Goal: Task Accomplishment & Management: Use online tool/utility

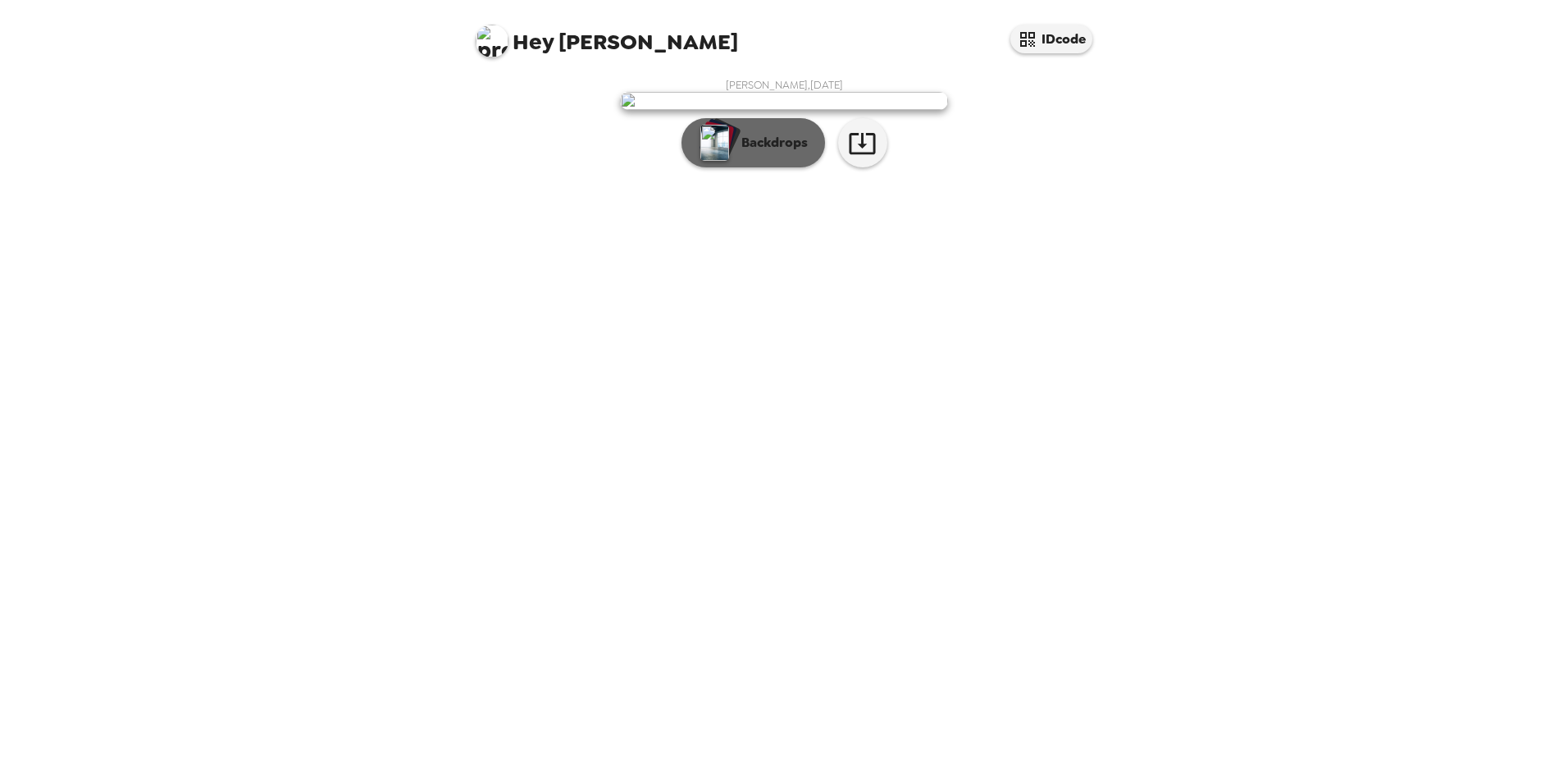
click at [769, 153] on p "Backdrops" at bounding box center [771, 143] width 75 height 20
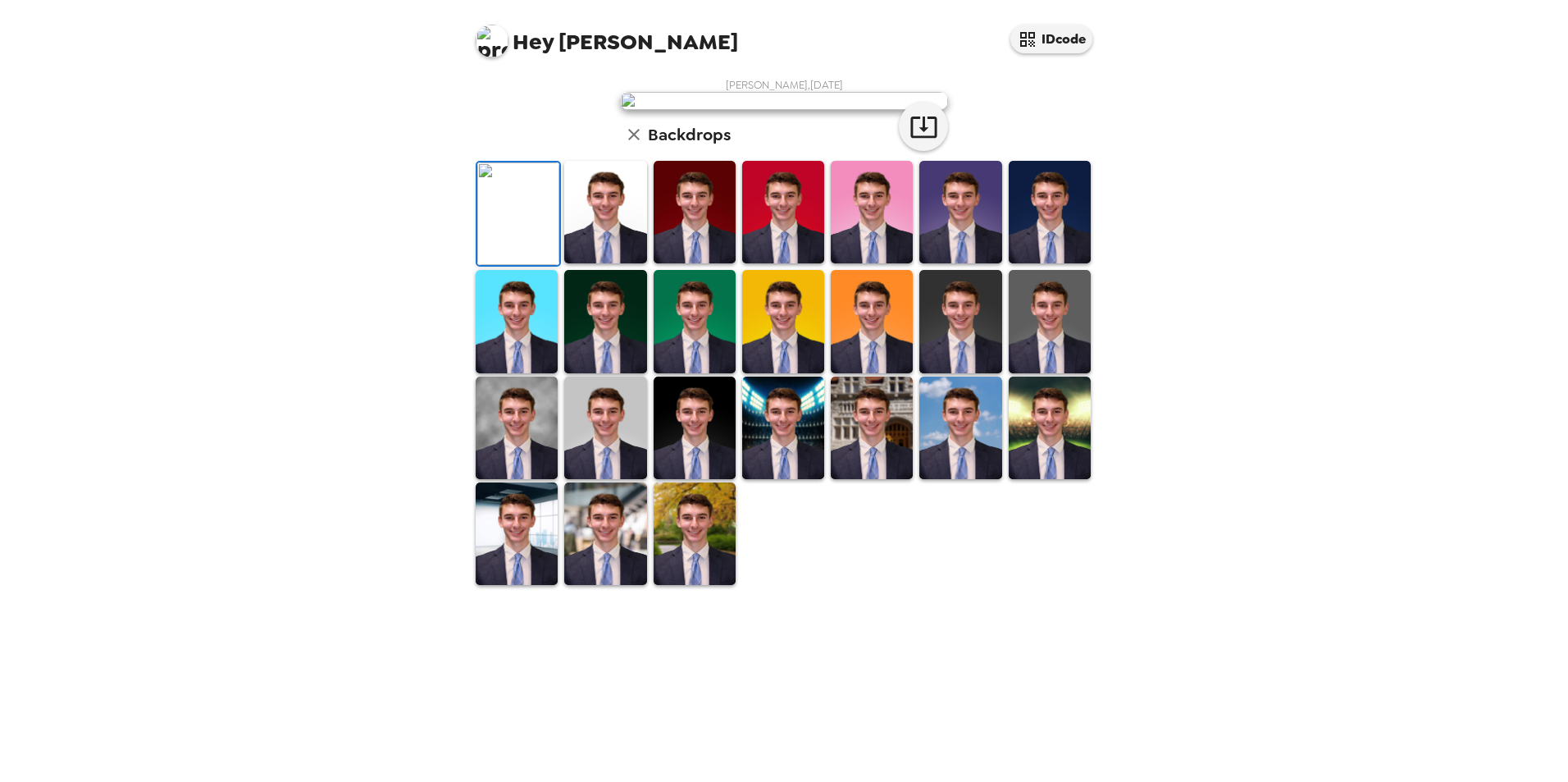
scroll to position [213, 0]
click at [943, 479] on img at bounding box center [960, 428] width 82 height 103
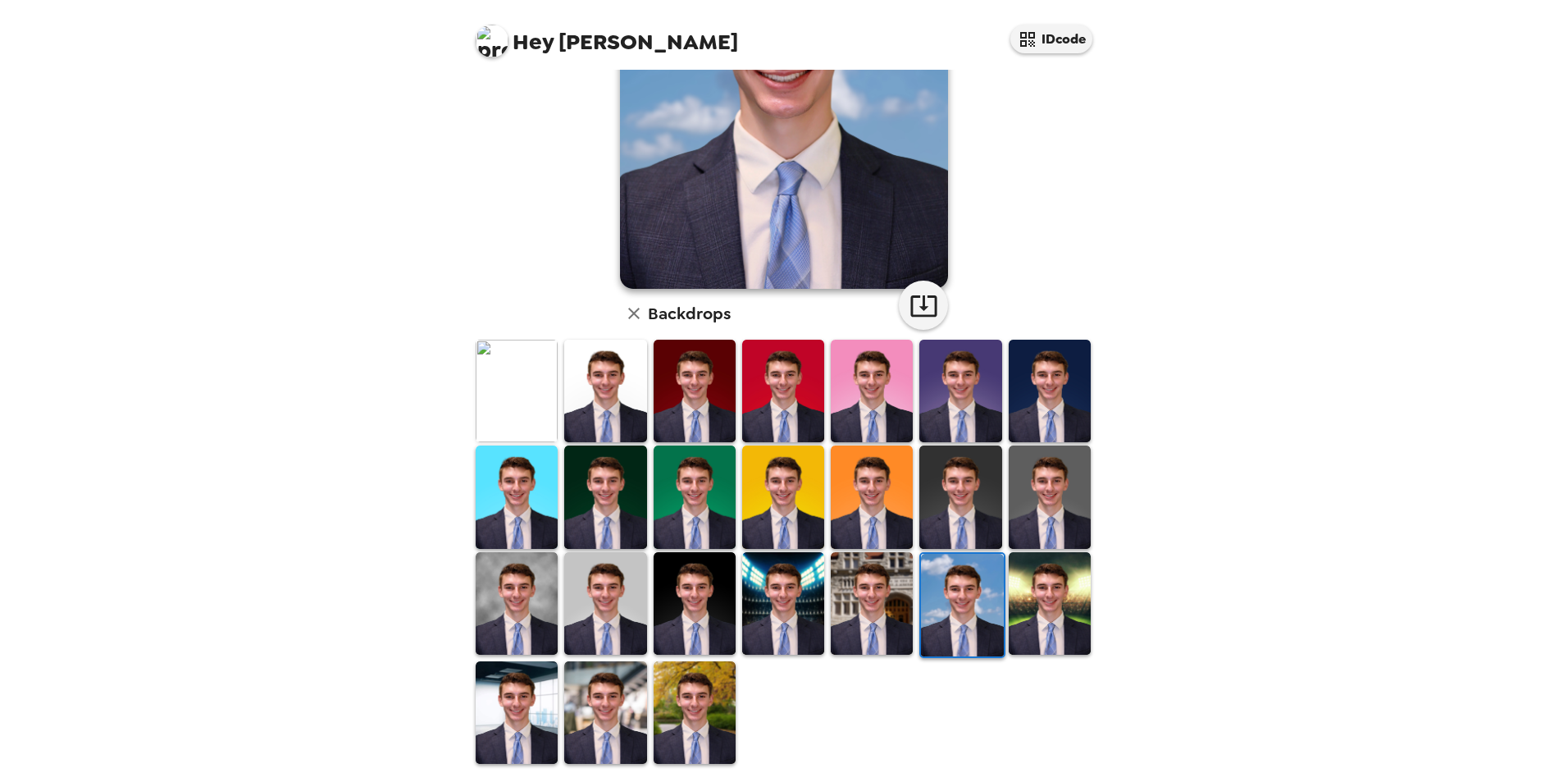
click at [961, 518] on img at bounding box center [960, 497] width 82 height 103
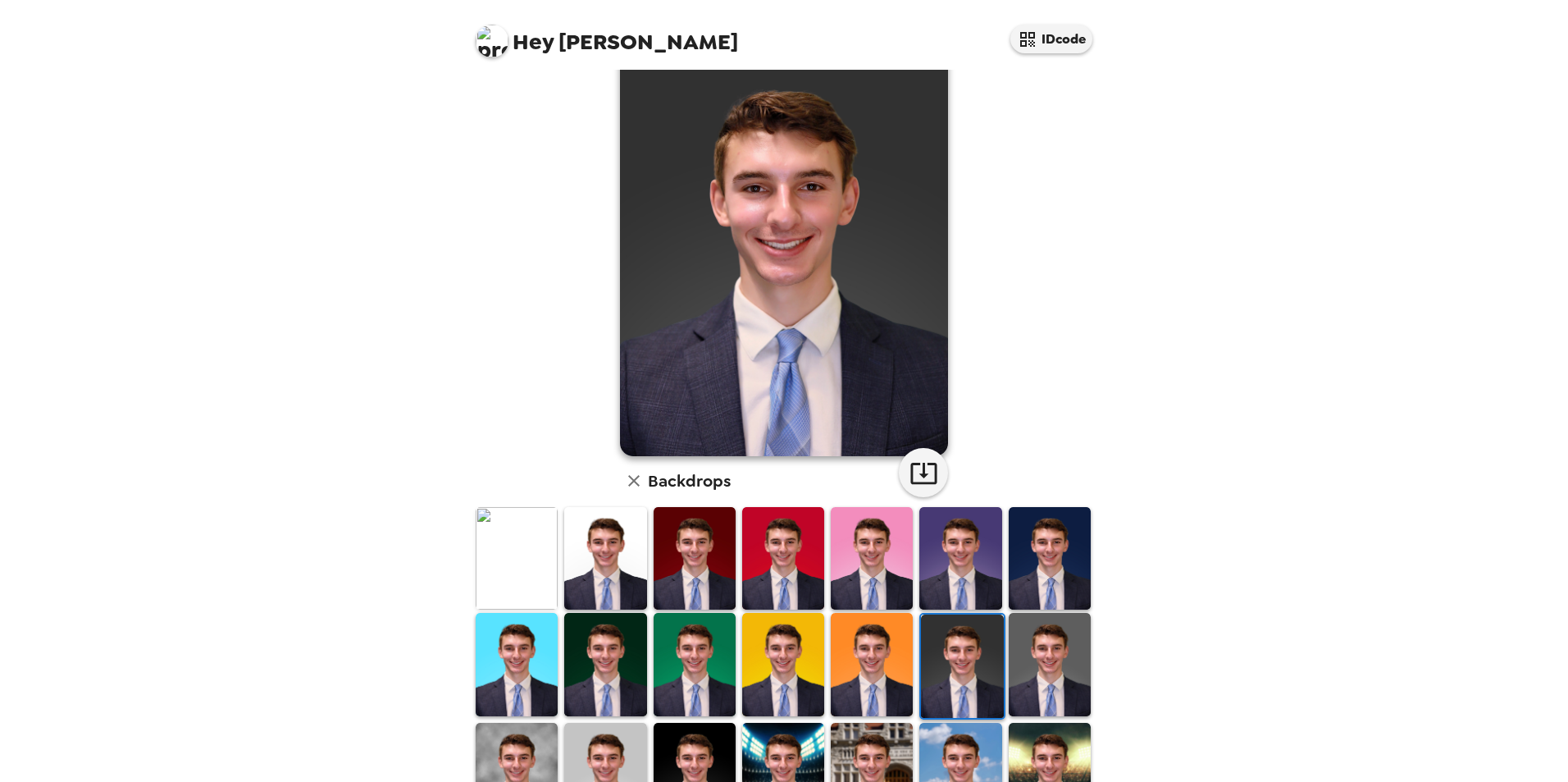
scroll to position [128, 0]
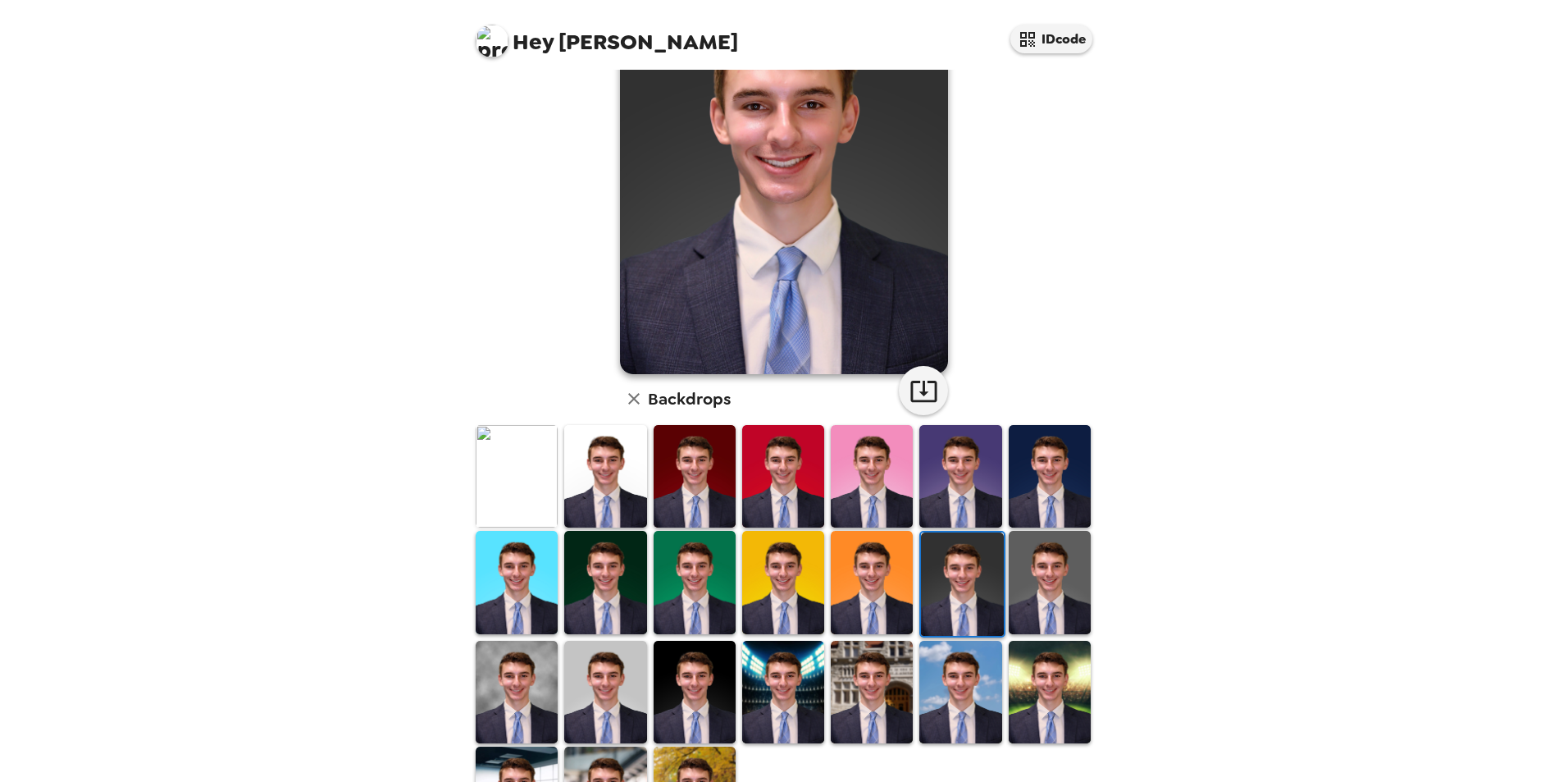
click at [1031, 579] on img at bounding box center [1050, 583] width 82 height 103
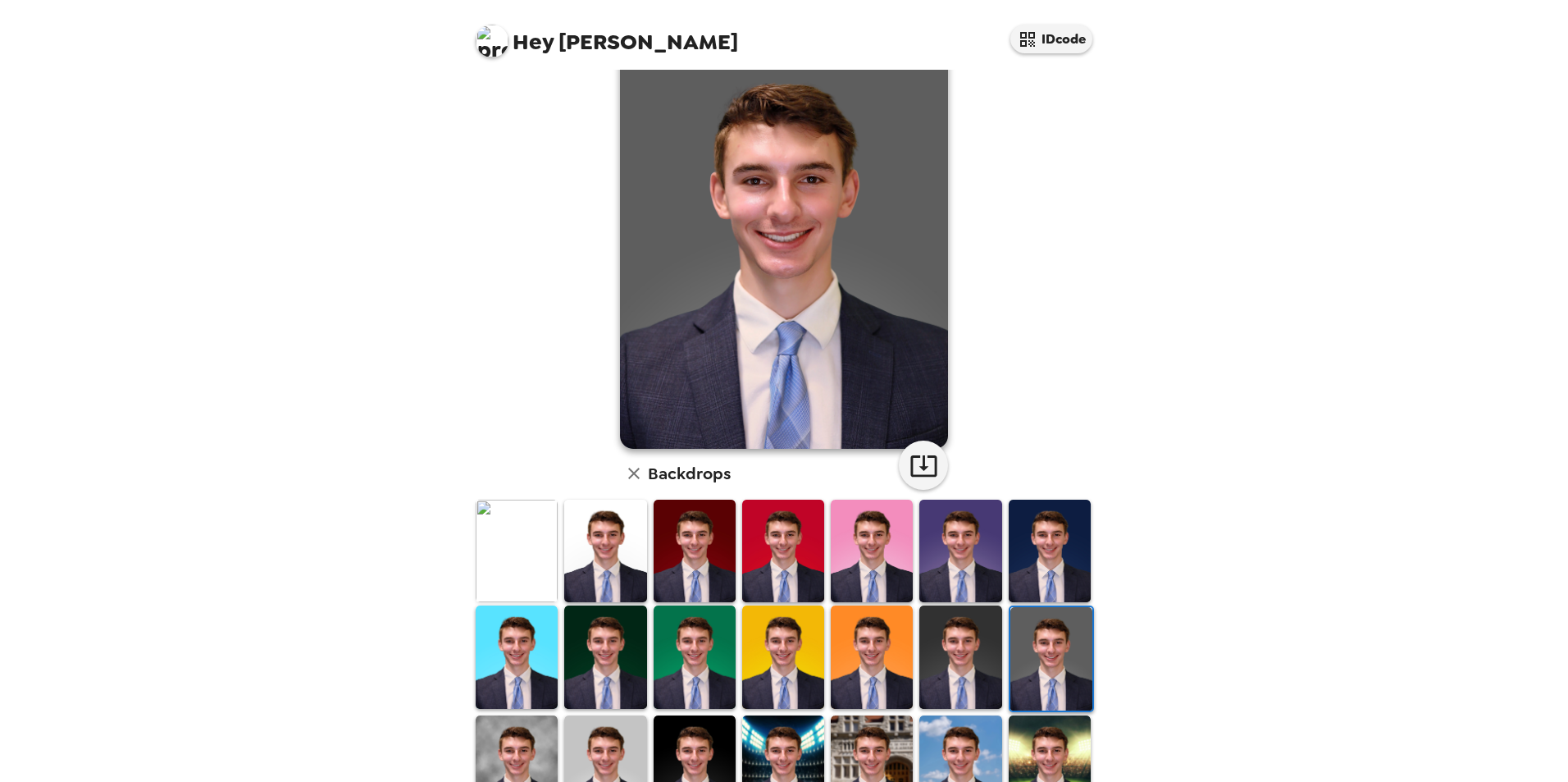
scroll to position [82, 0]
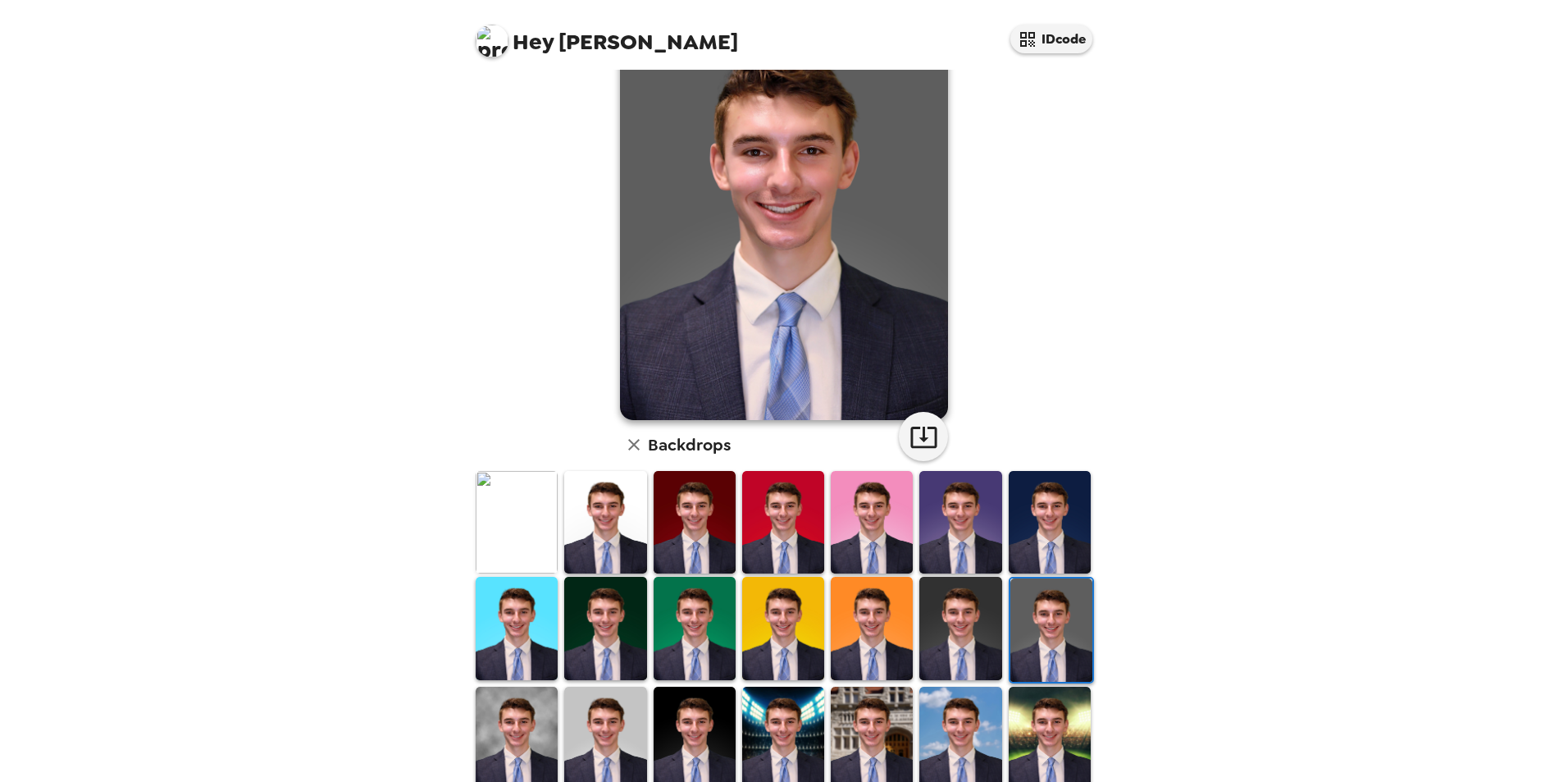
click at [1030, 545] on img at bounding box center [1050, 523] width 82 height 103
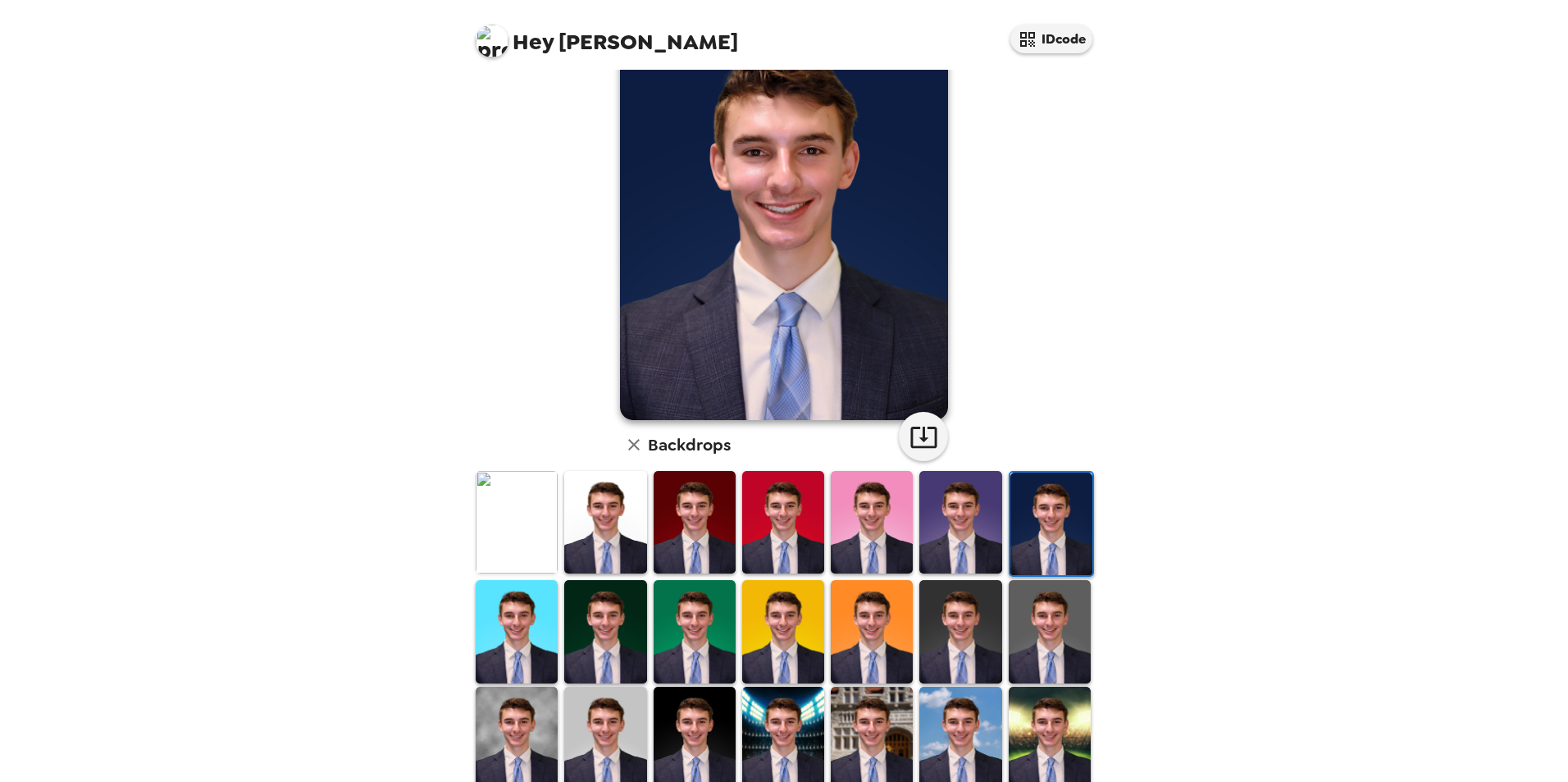
click at [977, 531] on img at bounding box center [960, 523] width 82 height 103
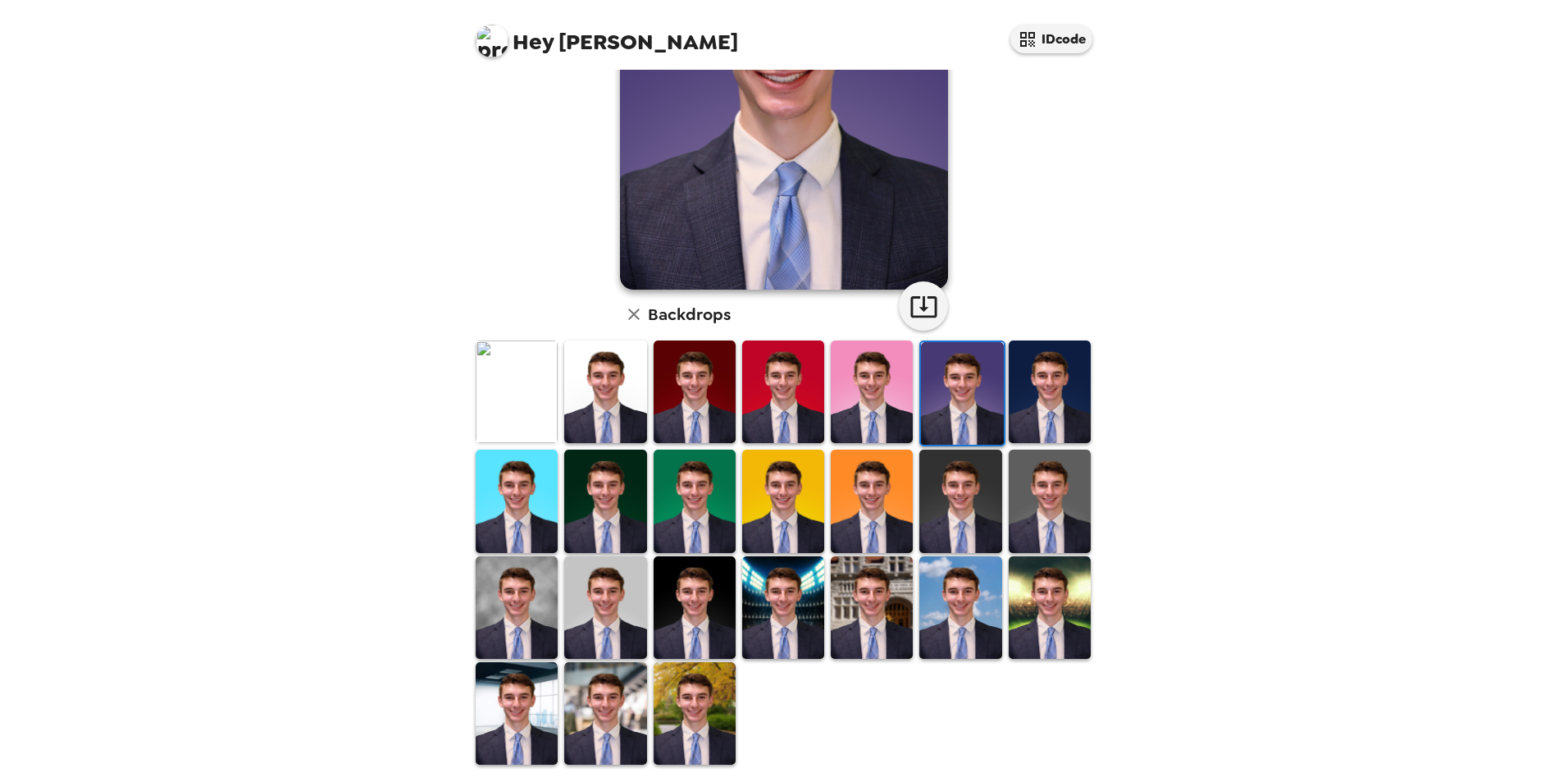
scroll to position [213, 0]
click at [533, 614] on img at bounding box center [516, 606] width 82 height 103
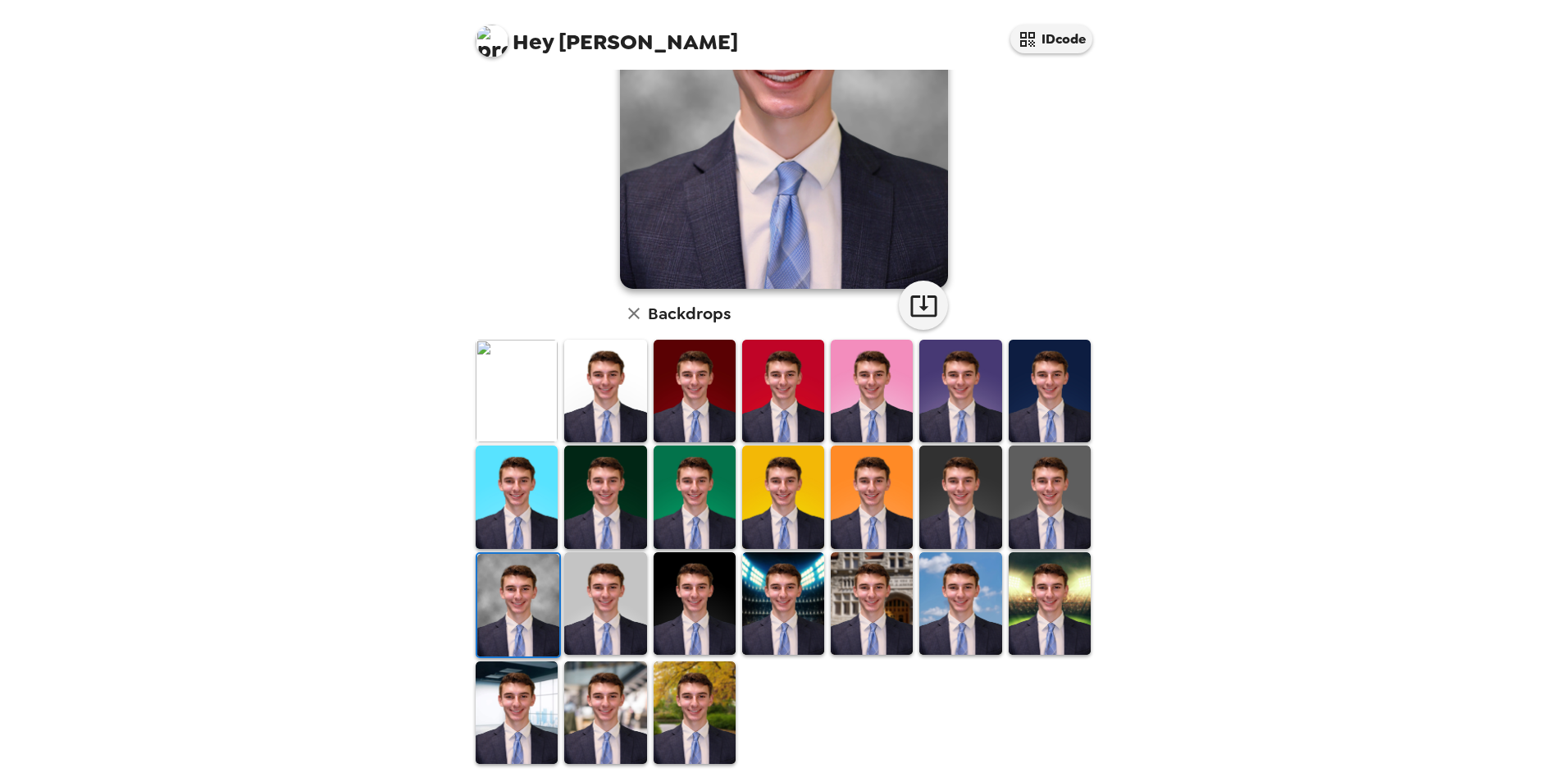
drag, startPoint x: 485, startPoint y: 599, endPoint x: 497, endPoint y: 599, distance: 12.0
click at [485, 599] on img at bounding box center [517, 605] width 82 height 103
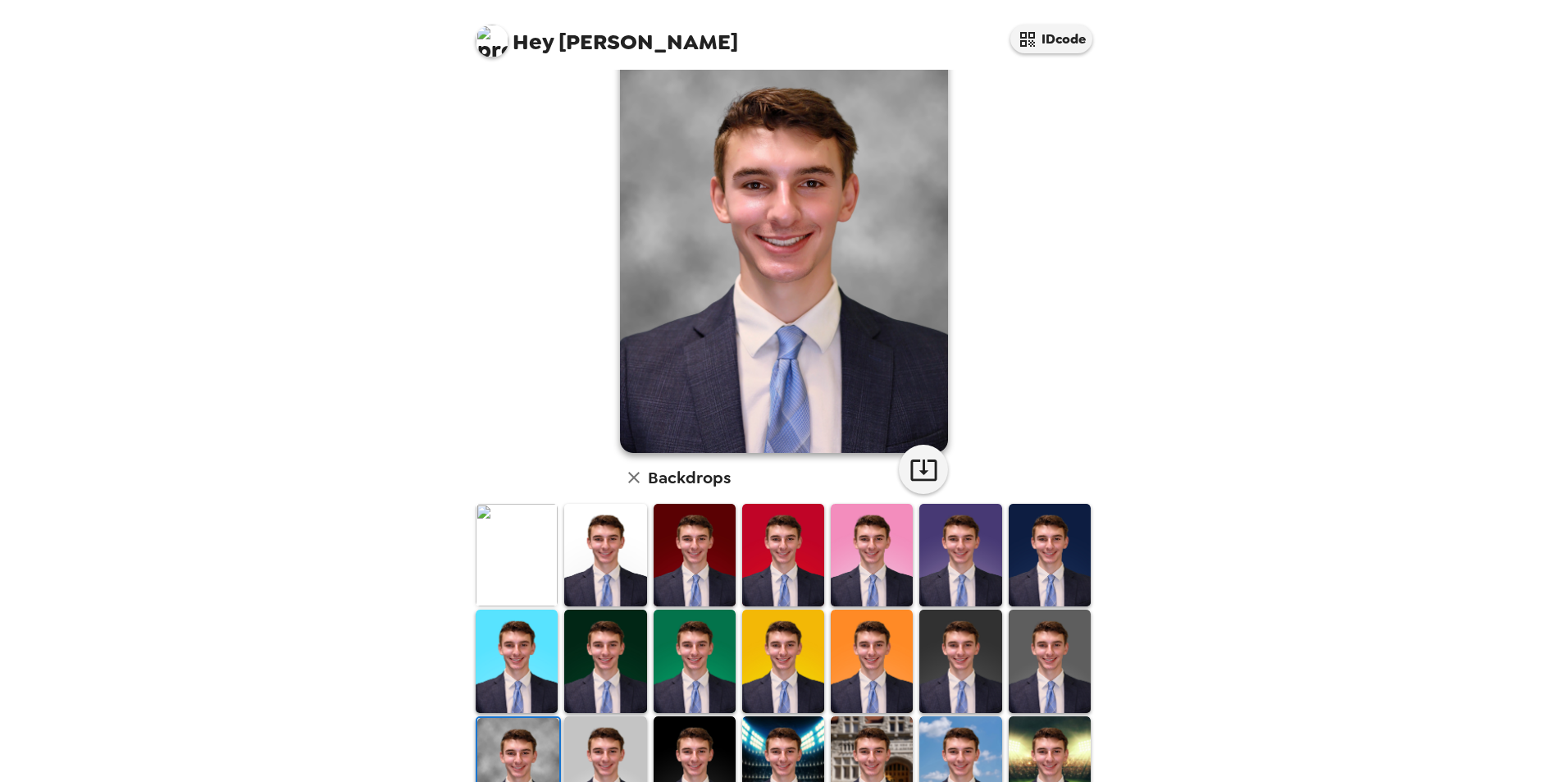
scroll to position [0, 0]
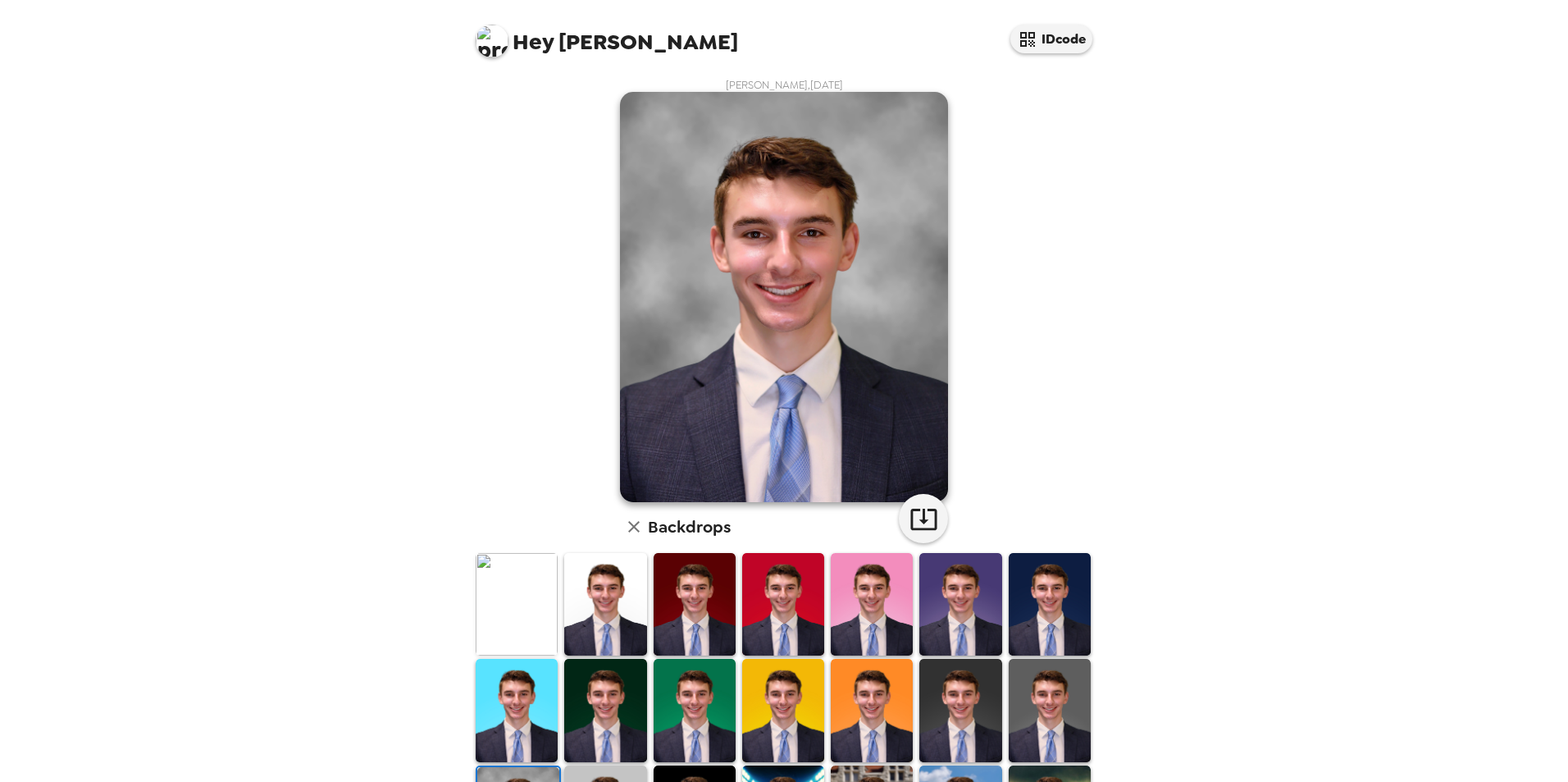
click at [536, 615] on img at bounding box center [516, 604] width 82 height 103
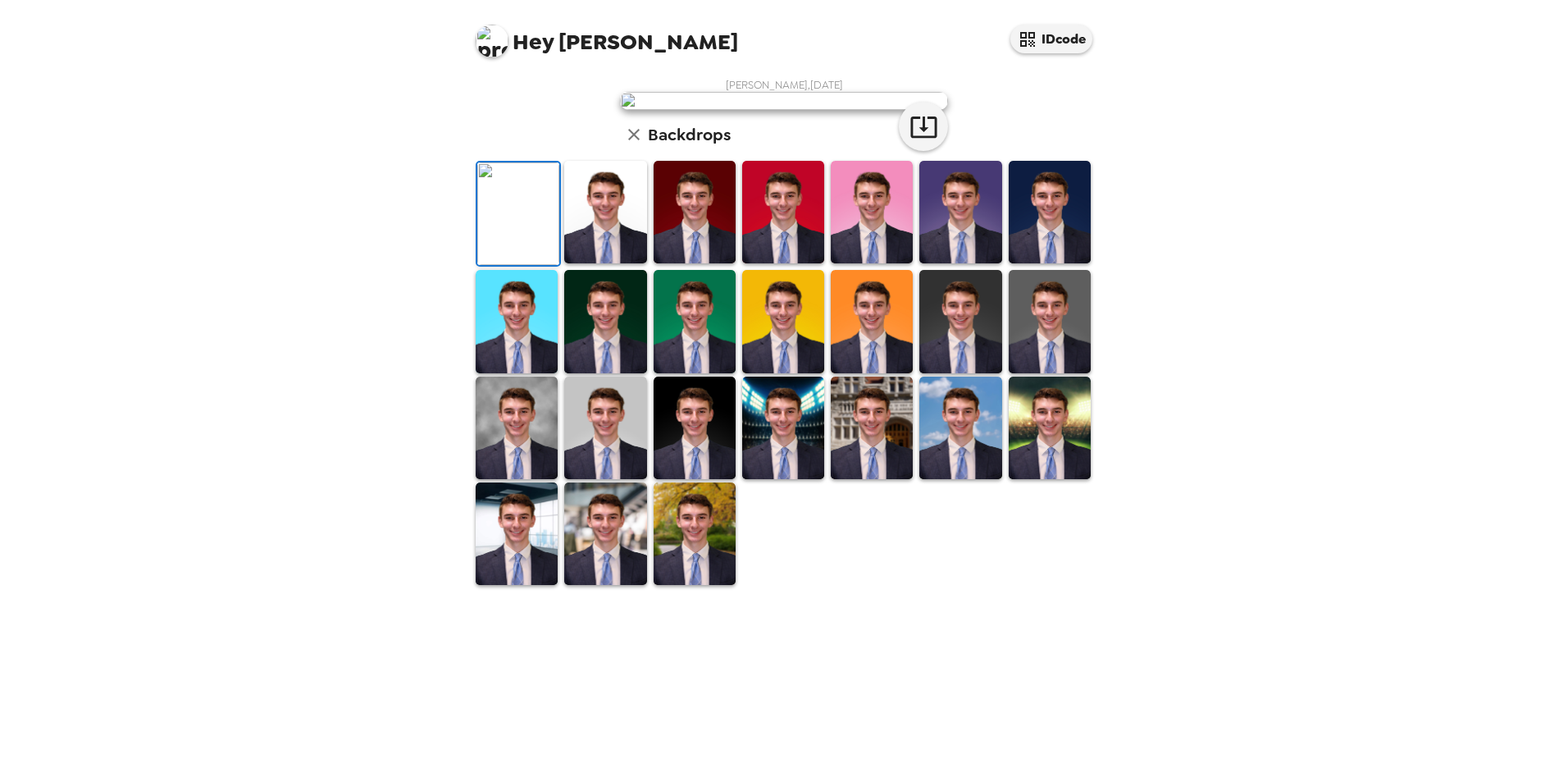
scroll to position [82, 0]
click at [543, 479] on img at bounding box center [516, 428] width 82 height 103
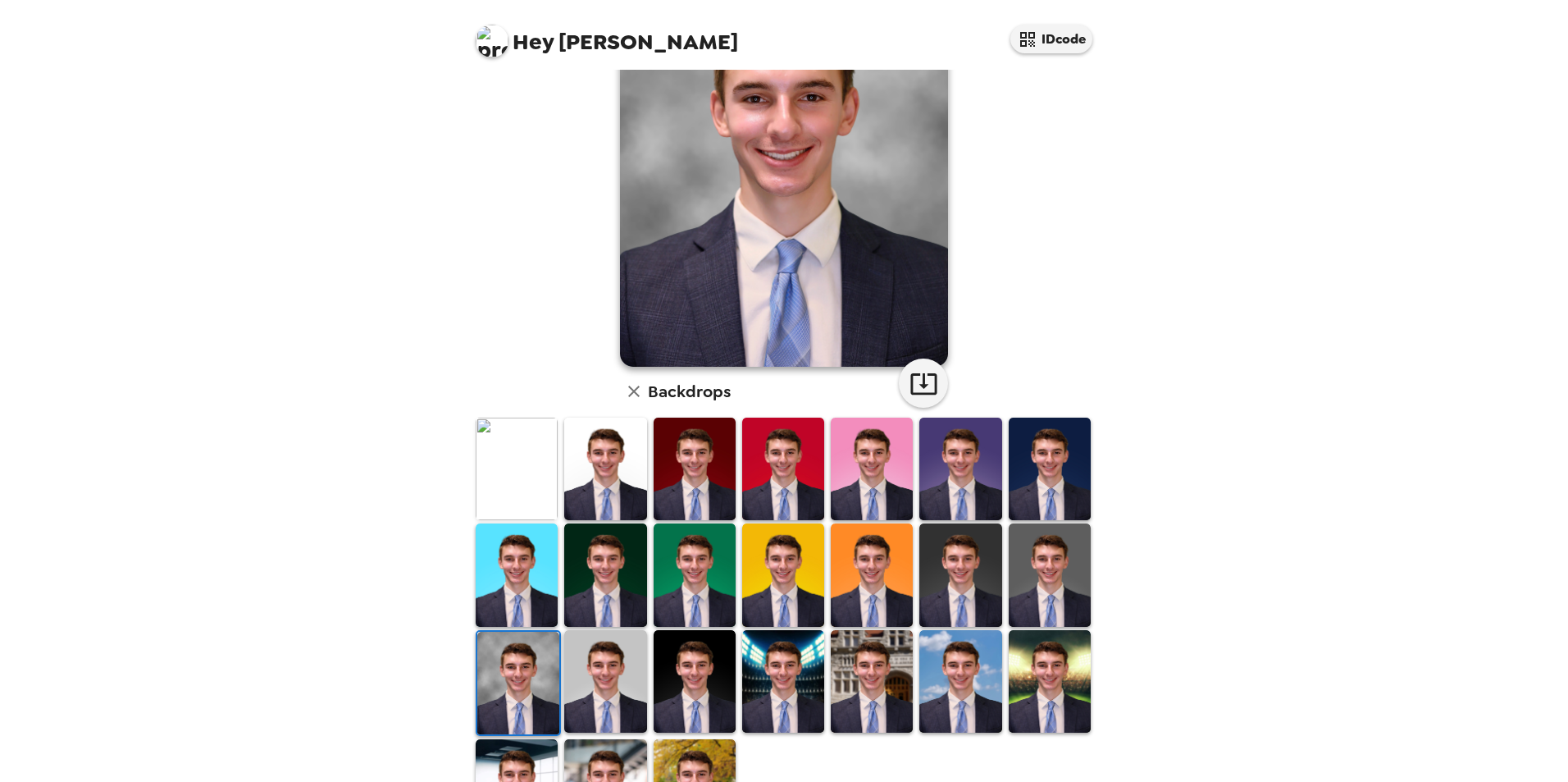
scroll to position [164, 0]
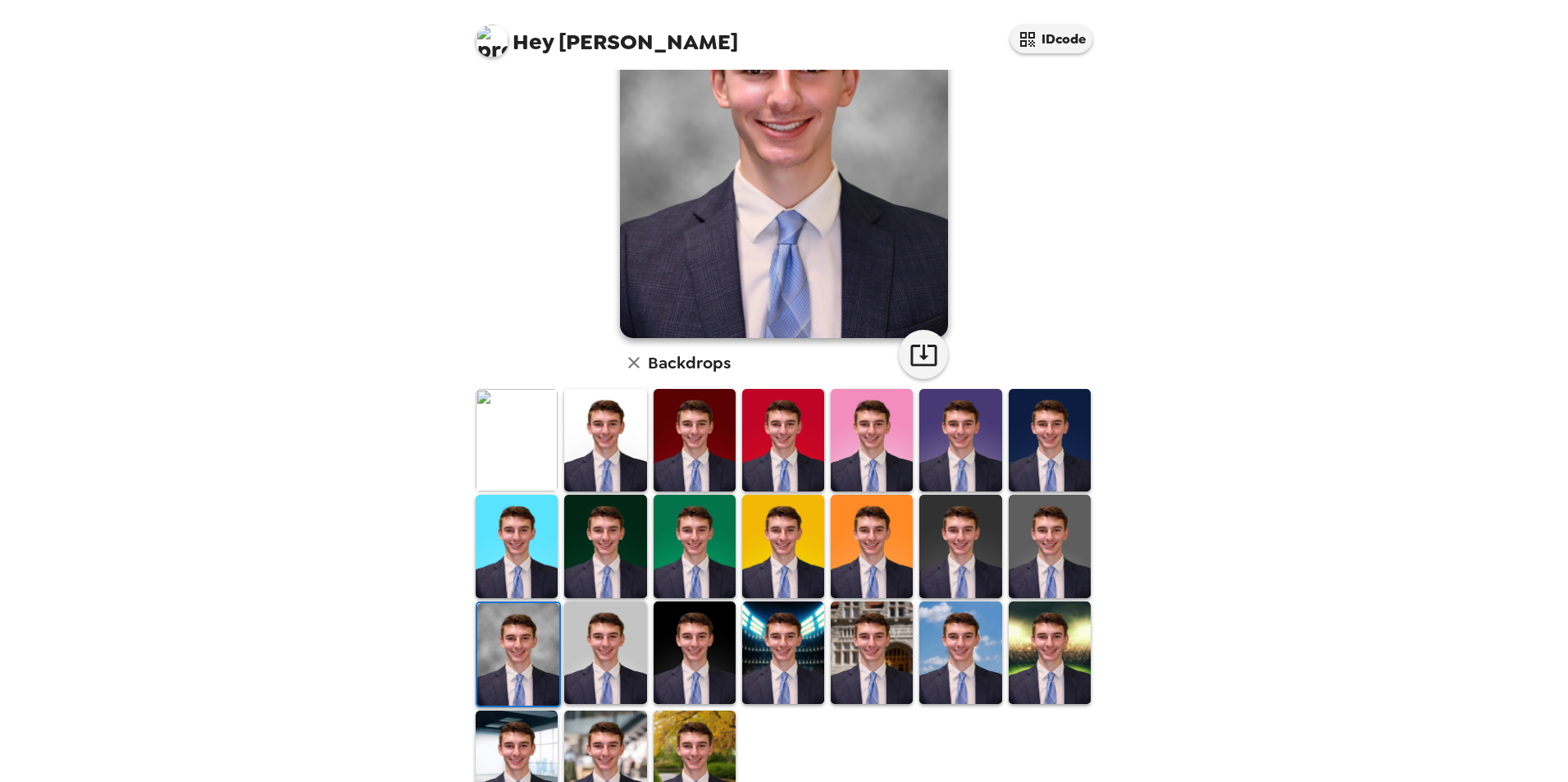
click at [697, 611] on img at bounding box center [694, 653] width 82 height 103
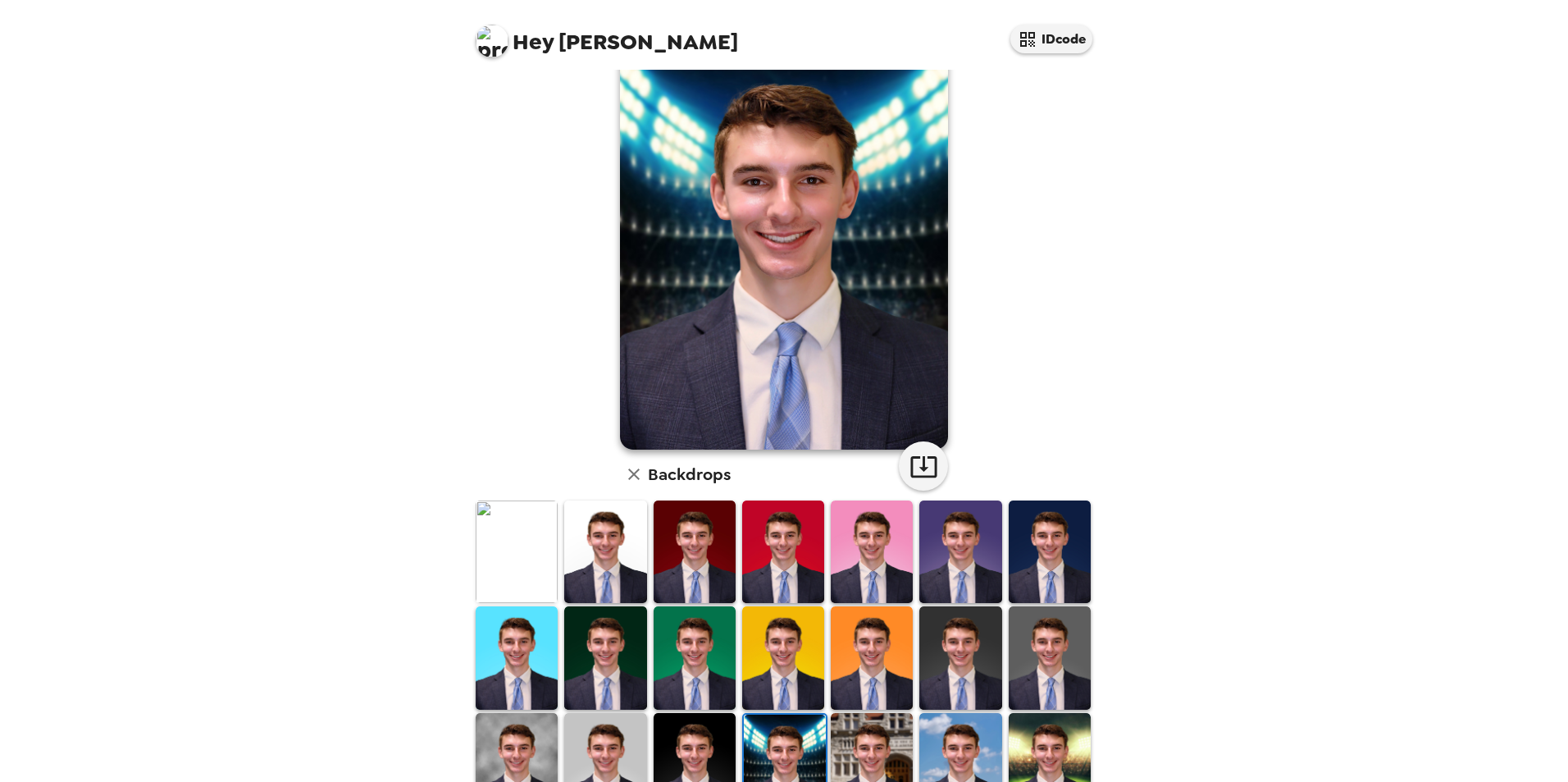
scroll to position [82, 0]
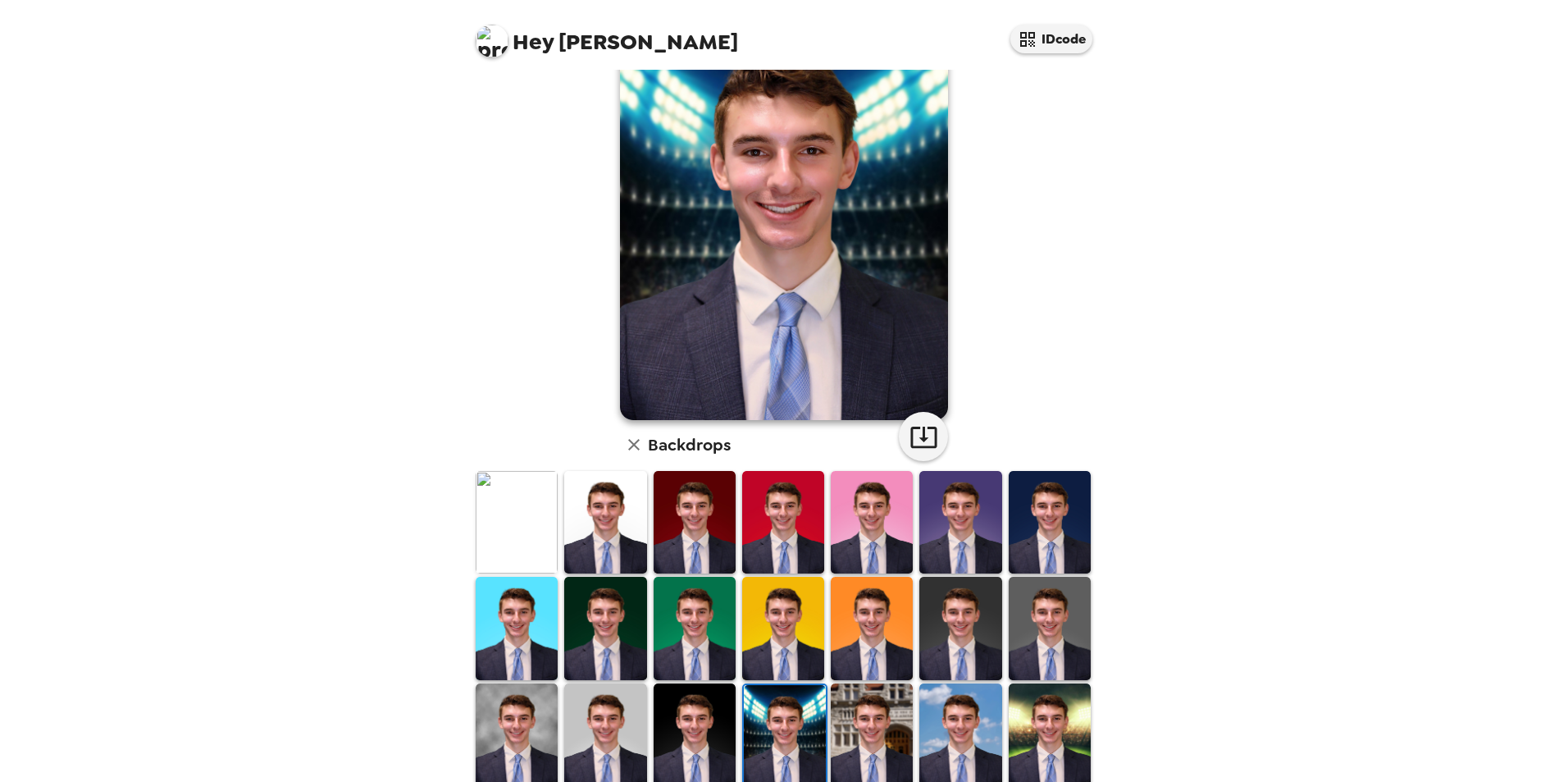
click at [863, 712] on img at bounding box center [871, 735] width 82 height 103
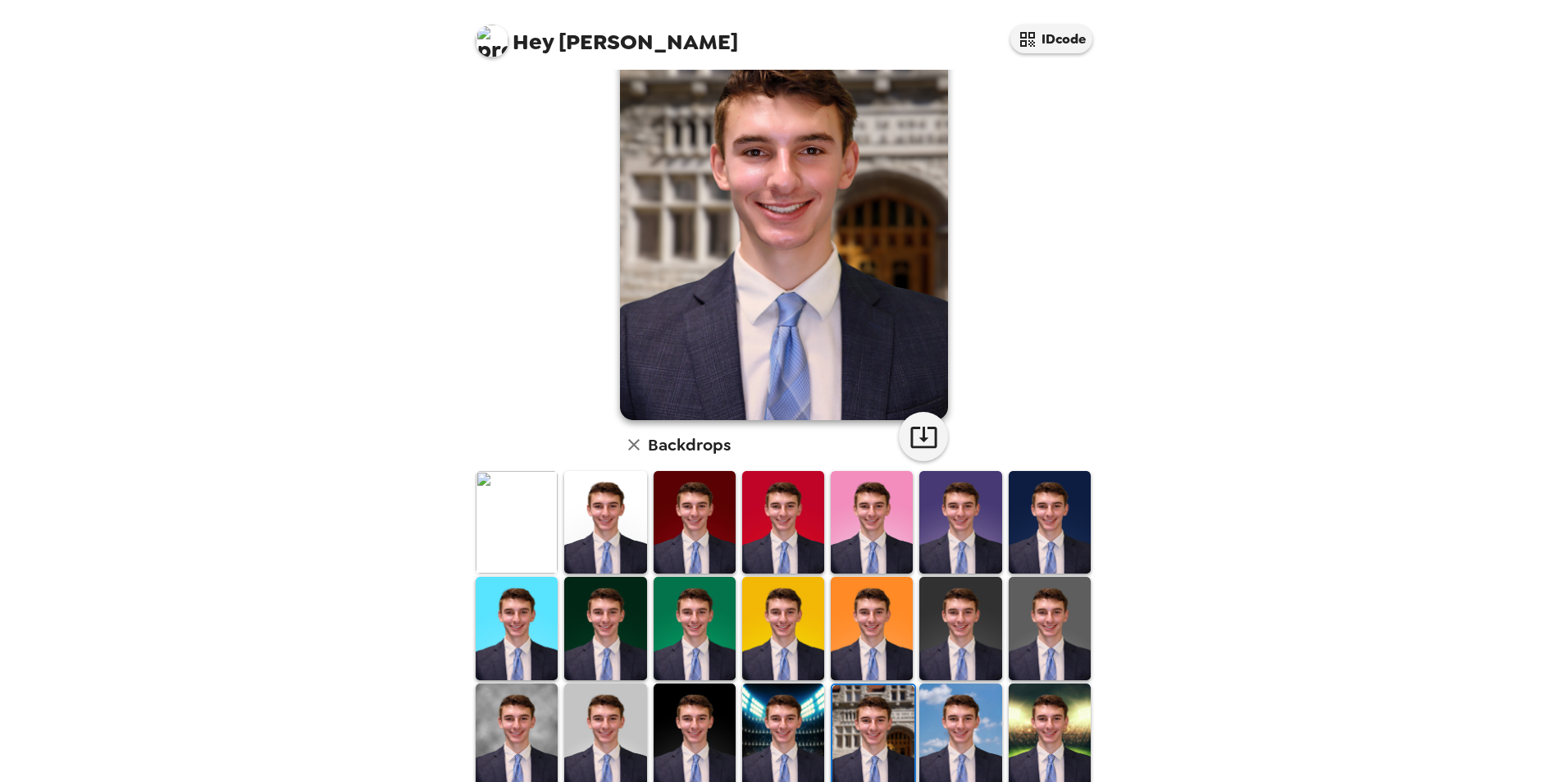
click at [1027, 722] on img at bounding box center [1050, 735] width 82 height 103
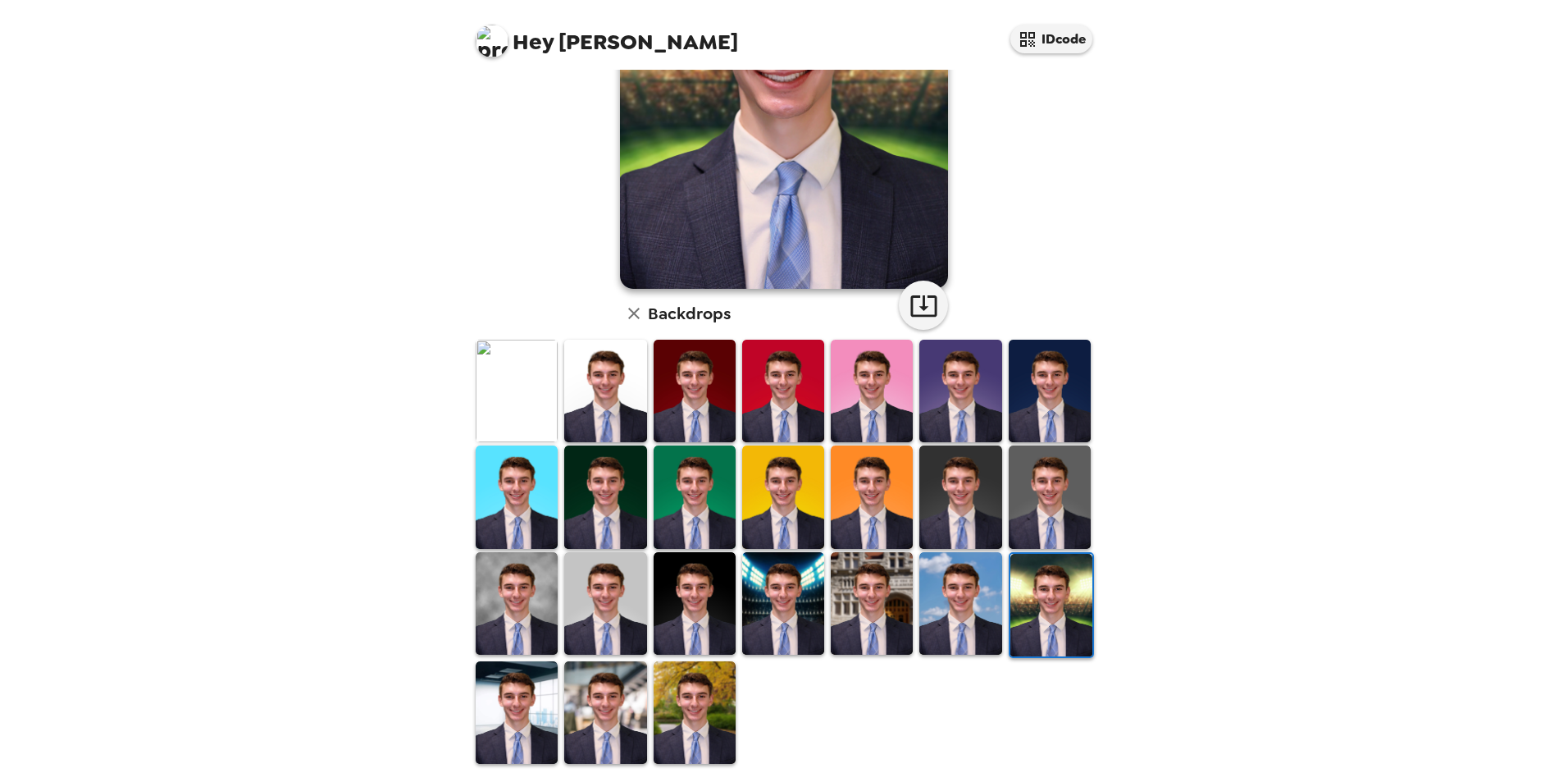
click at [674, 707] on img at bounding box center [694, 713] width 82 height 103
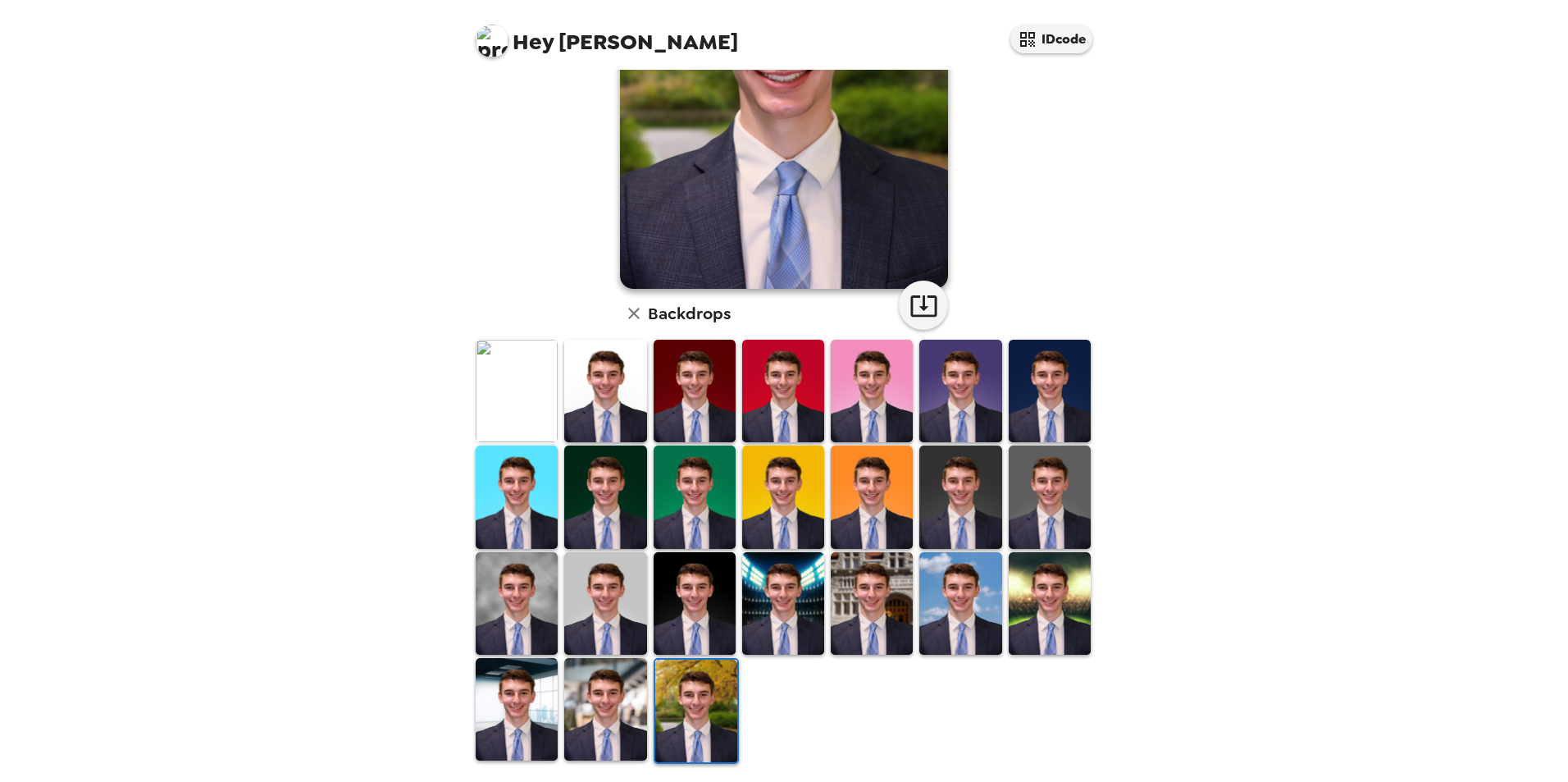
click at [640, 698] on img at bounding box center [605, 710] width 82 height 103
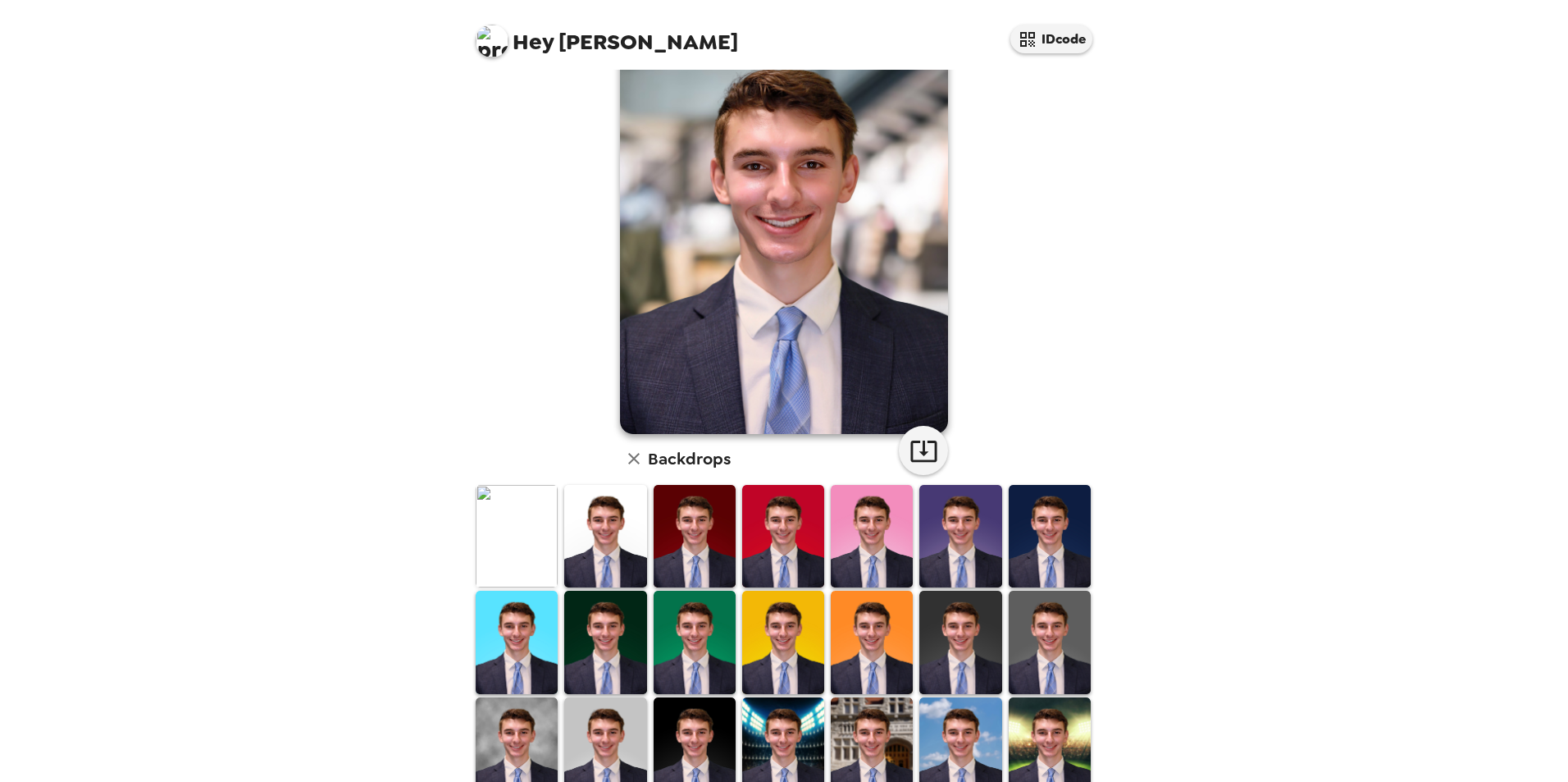
scroll to position [164, 0]
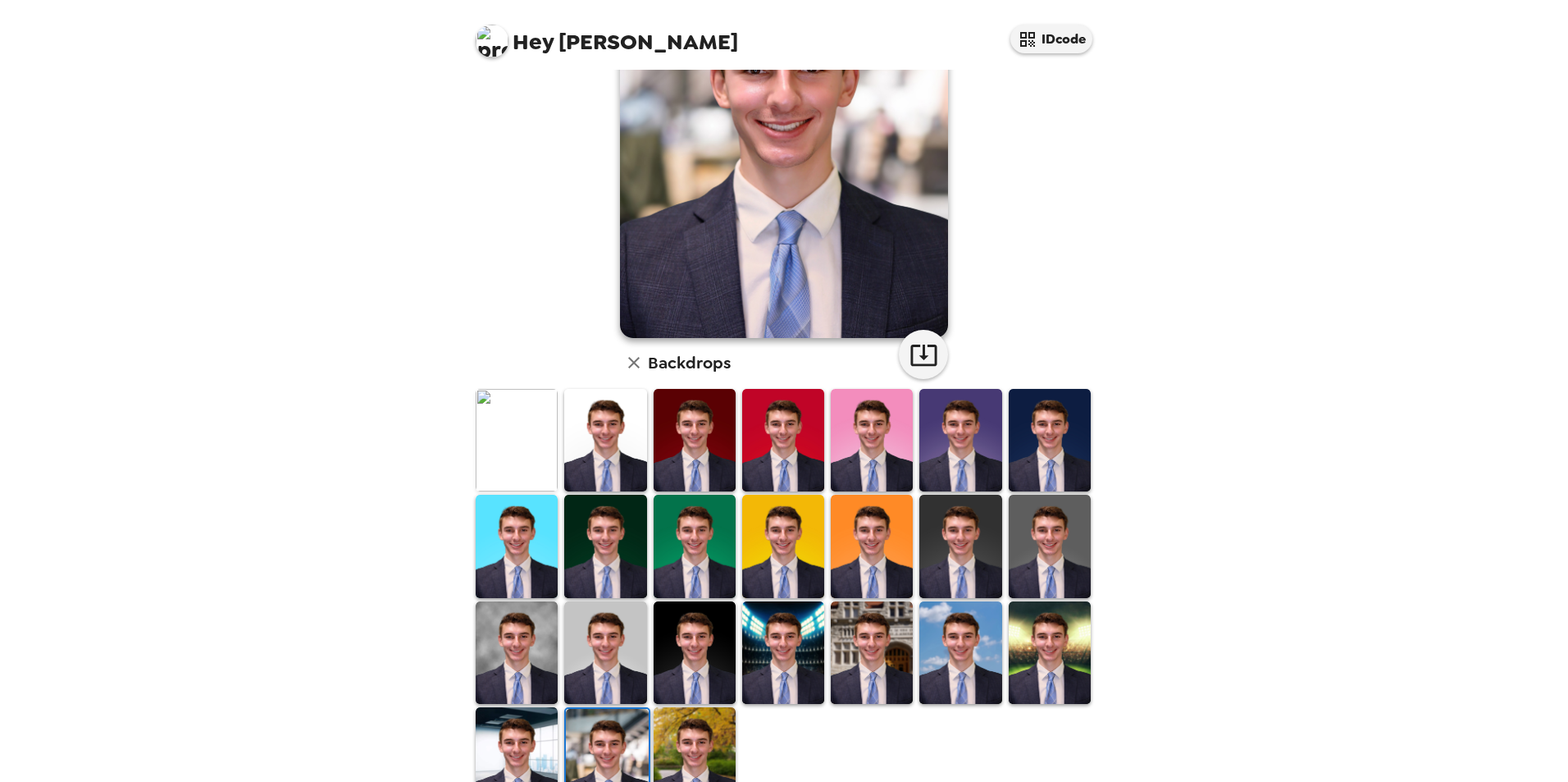
click at [542, 727] on img at bounding box center [516, 758] width 82 height 103
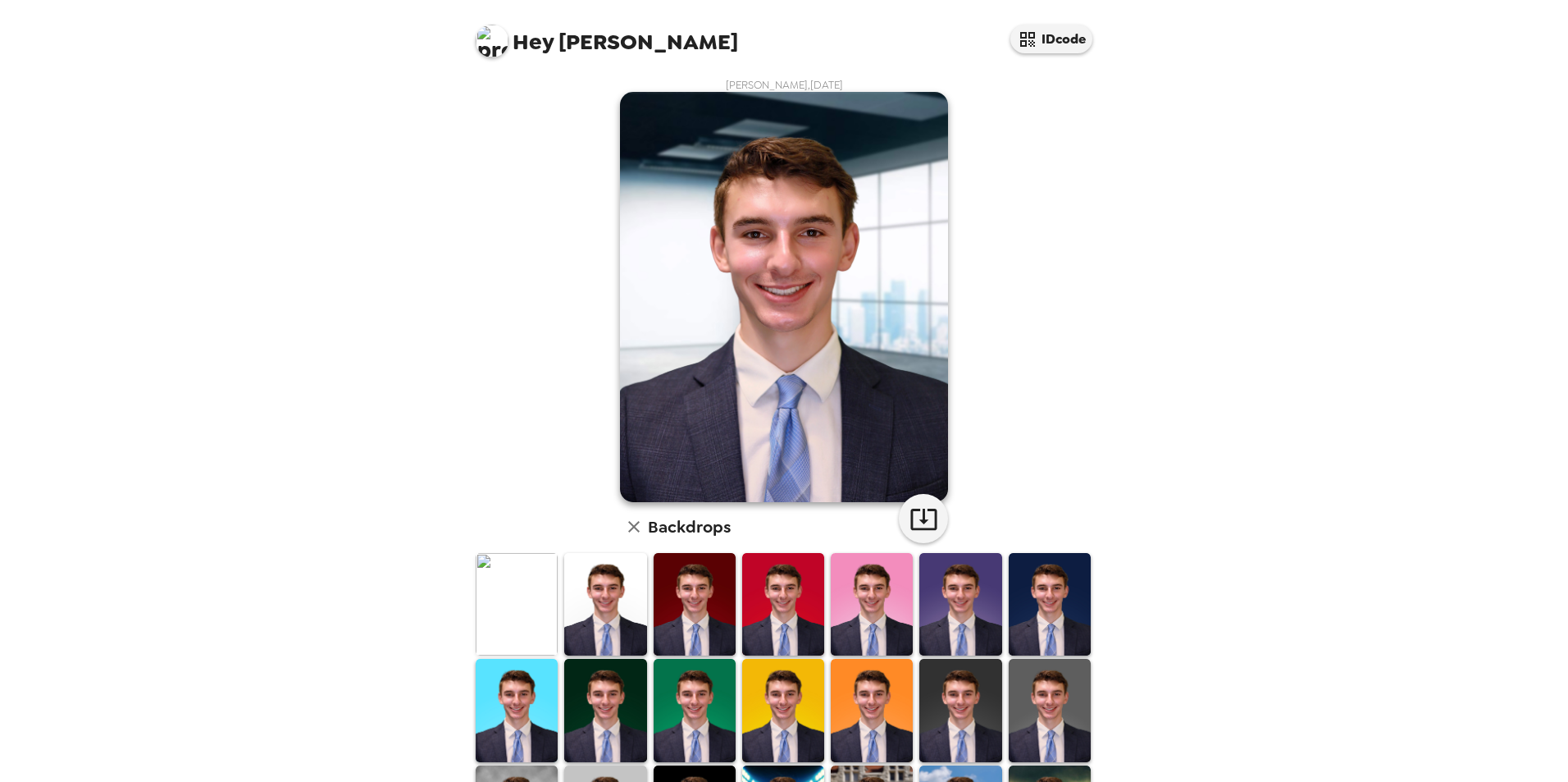
scroll to position [82, 0]
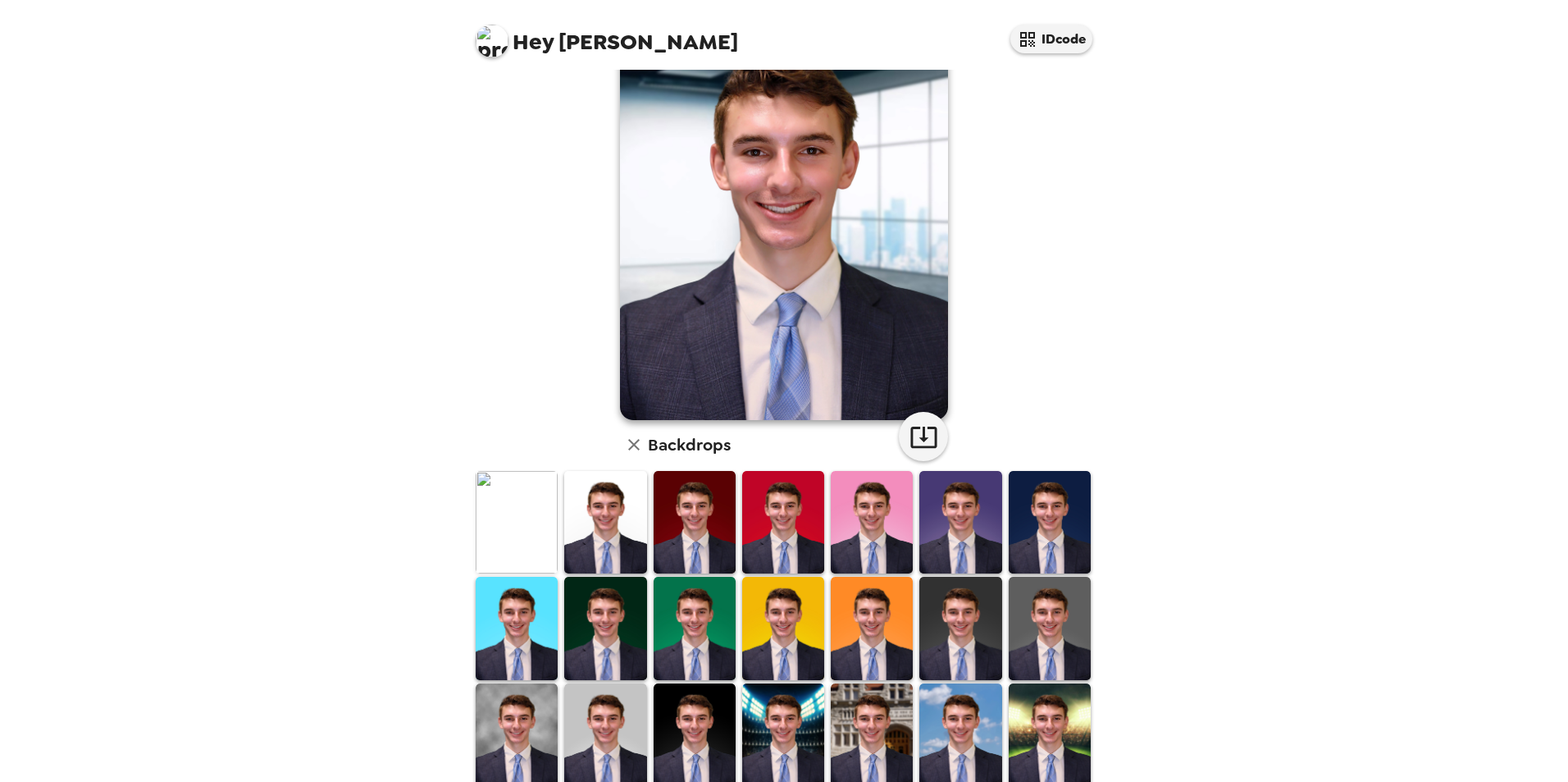
click at [552, 712] on img at bounding box center [516, 735] width 82 height 103
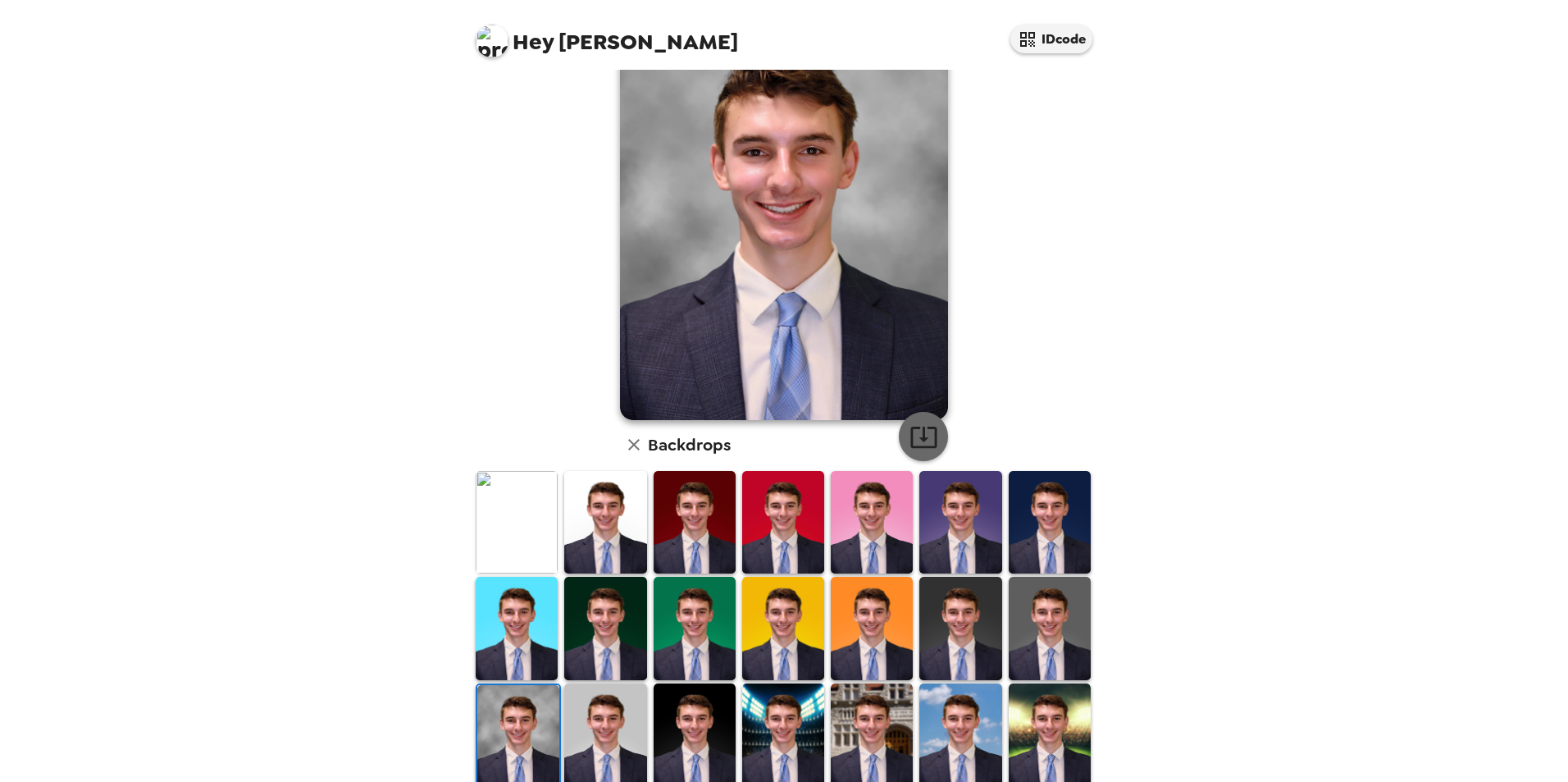
click at [941, 435] on button "button" at bounding box center [923, 437] width 49 height 49
drag, startPoint x: 1297, startPoint y: 257, endPoint x: 1347, endPoint y: 116, distance: 149.6
click at [1297, 257] on div "Hey [PERSON_NAME] IDcode [PERSON_NAME] , [DATE] Backdrops" at bounding box center [784, 391] width 1568 height 782
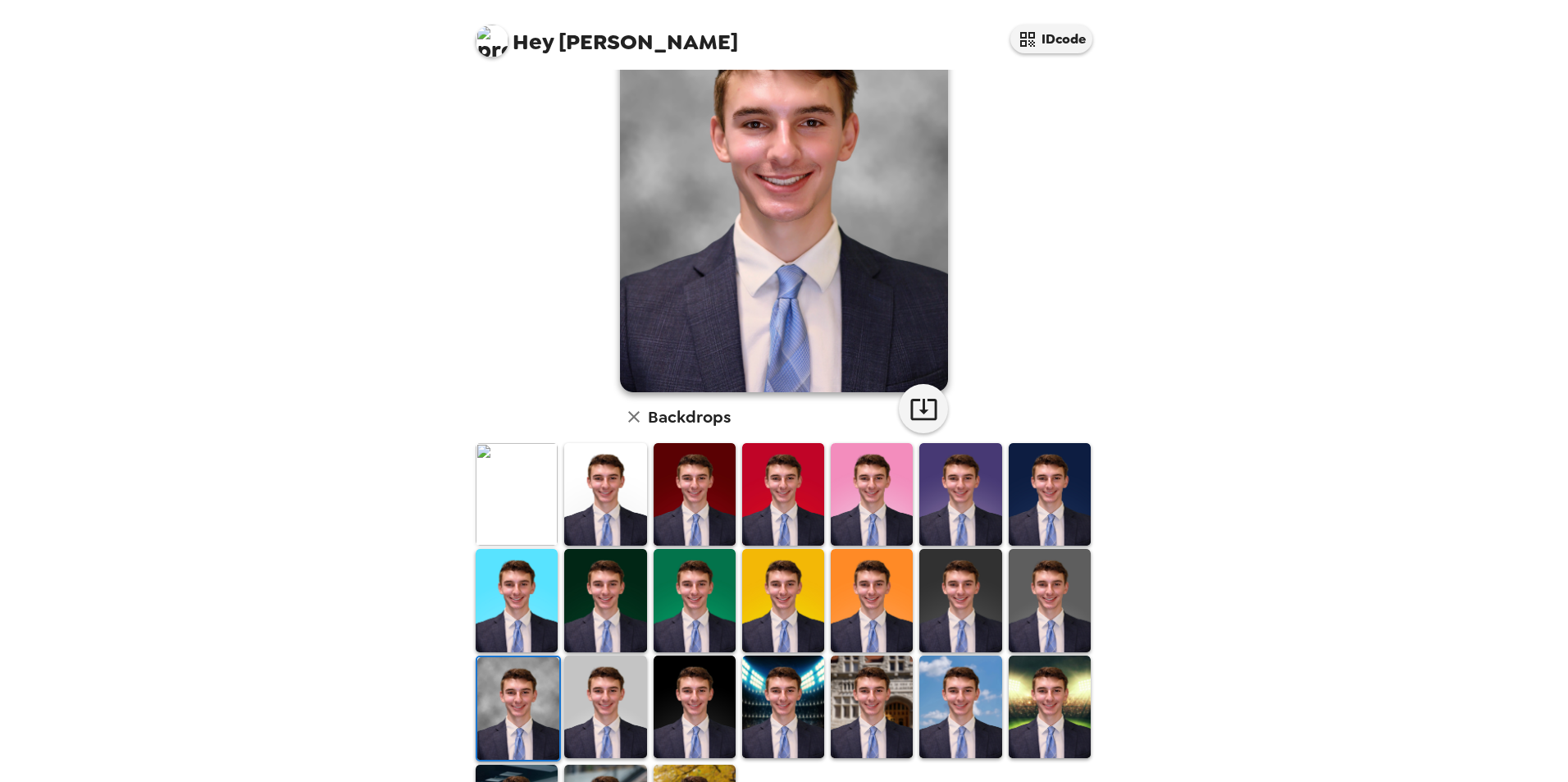
scroll to position [213, 0]
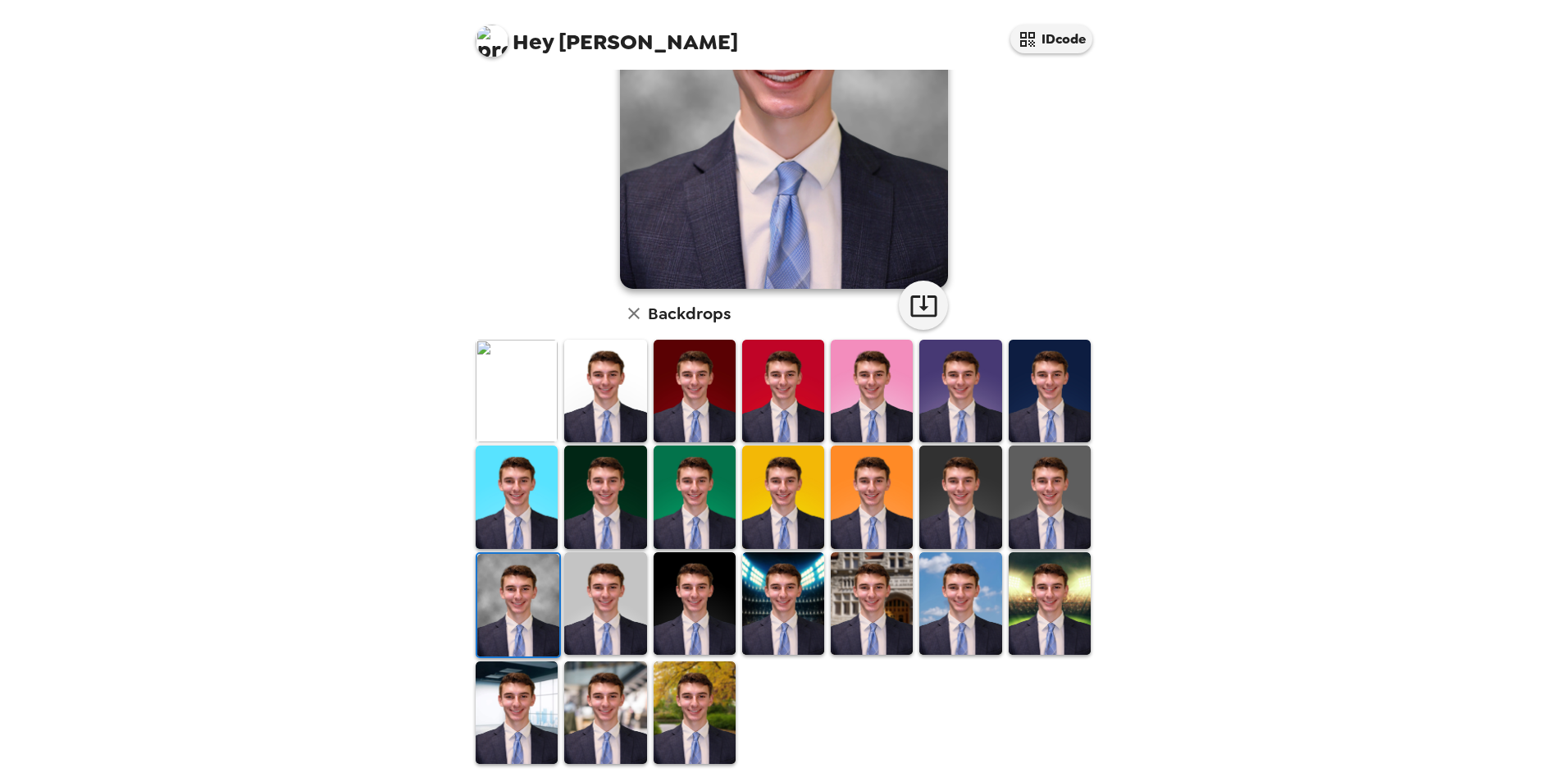
click at [536, 502] on img at bounding box center [516, 497] width 82 height 103
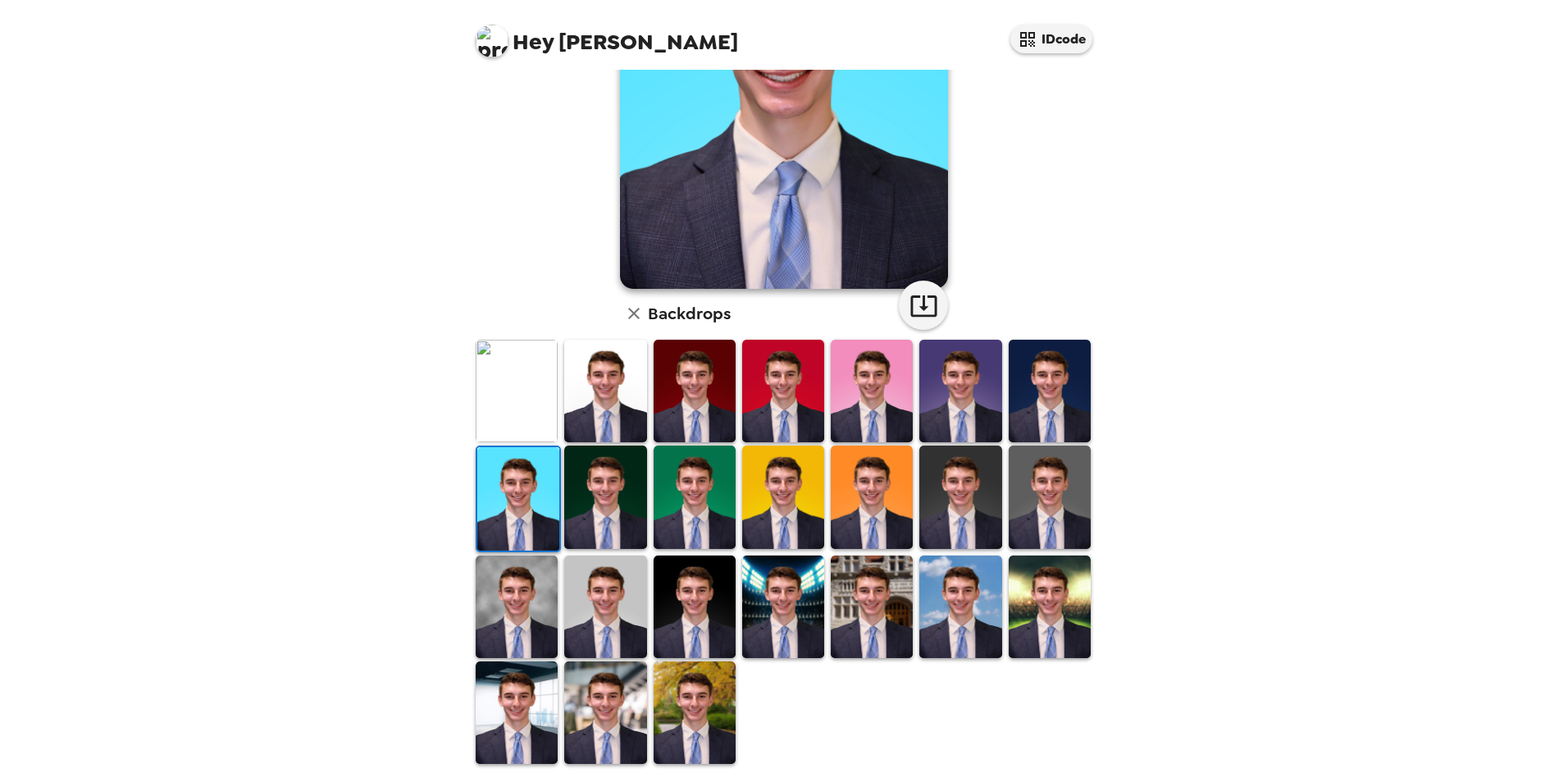
click at [594, 618] on img at bounding box center [605, 606] width 82 height 103
